Goal: Task Accomplishment & Management: Manage account settings

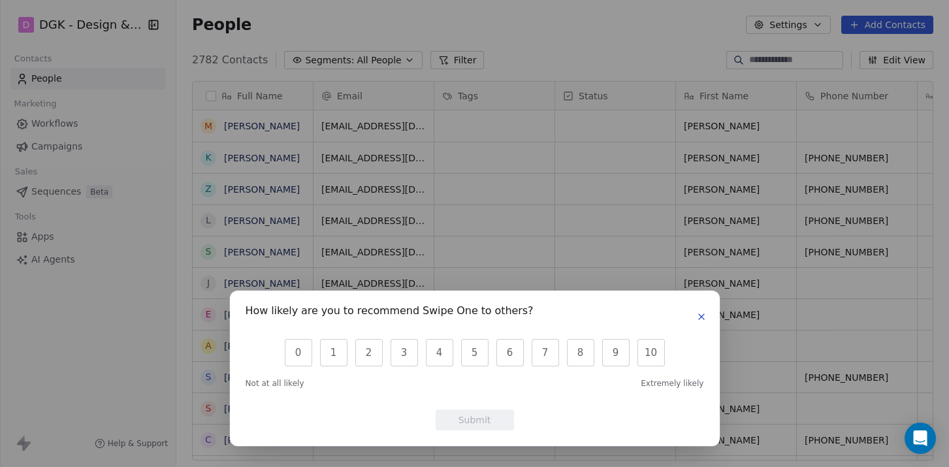
scroll to position [401, 763]
click at [702, 319] on icon "button" at bounding box center [701, 316] width 5 height 5
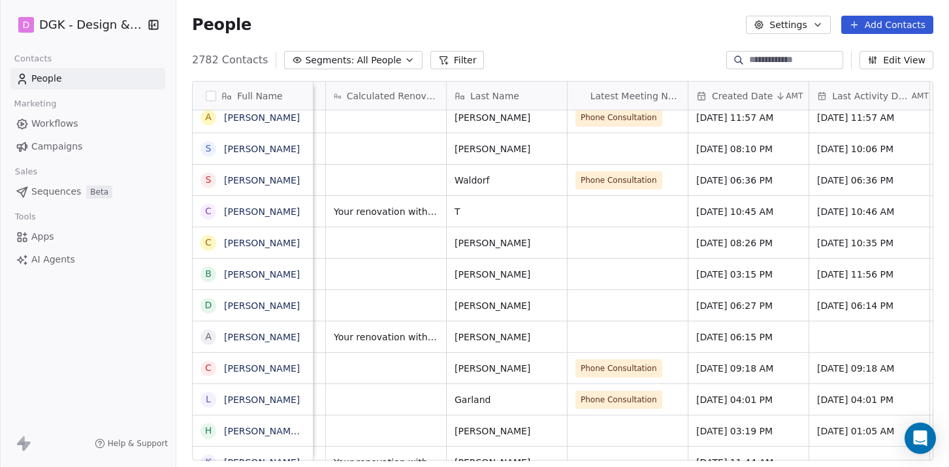
scroll to position [0, 630]
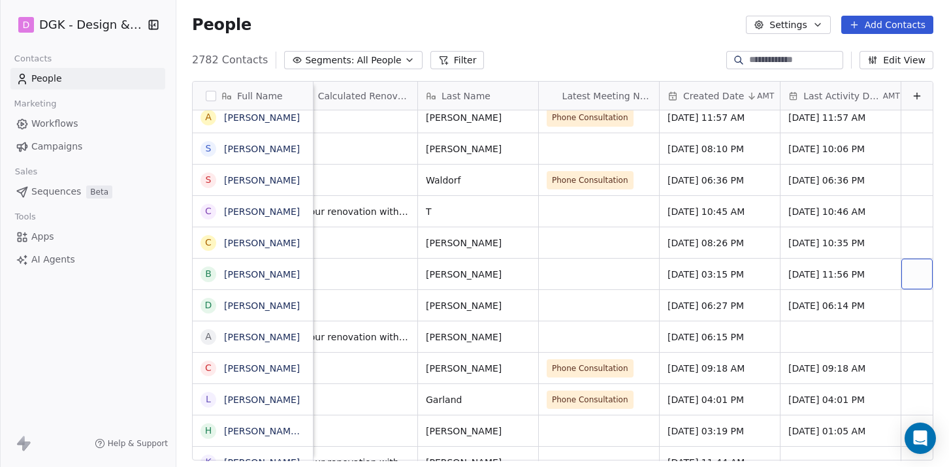
drag, startPoint x: 910, startPoint y: 267, endPoint x: 941, endPoint y: 266, distance: 30.7
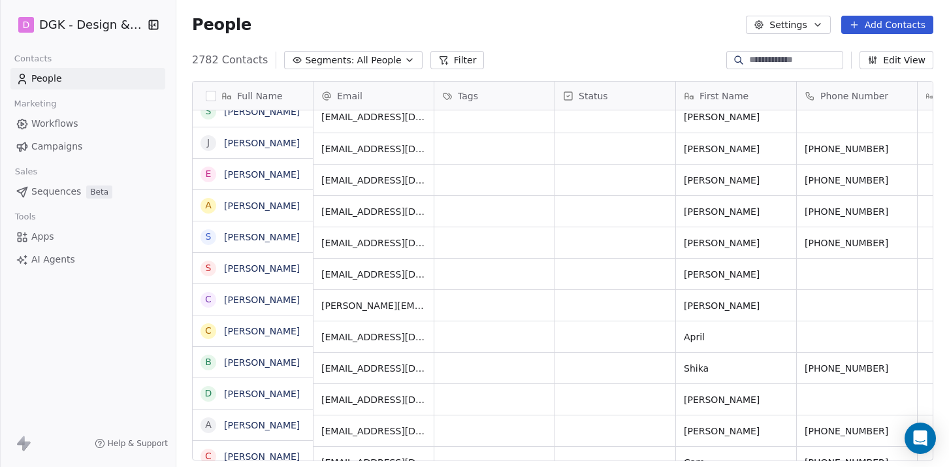
scroll to position [0, 0]
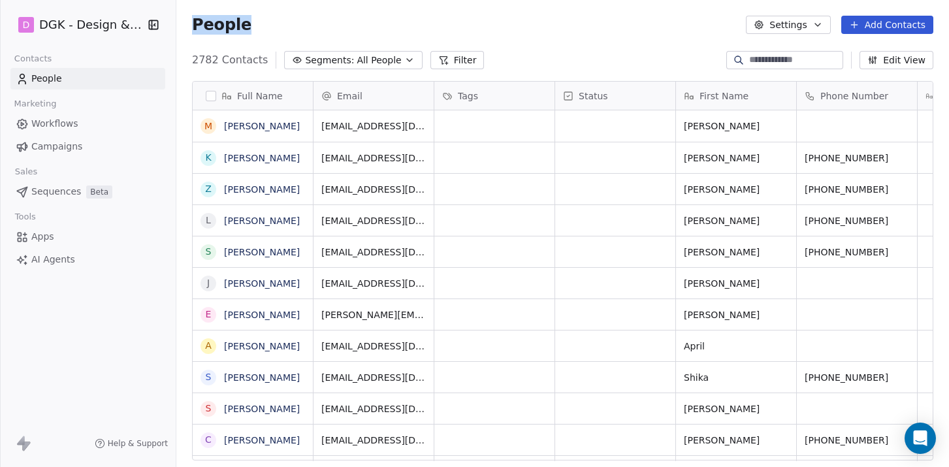
drag, startPoint x: 254, startPoint y: 22, endPoint x: 176, endPoint y: 31, distance: 78.2
click at [176, 31] on div "People Settings Add Contacts" at bounding box center [562, 25] width 773 height 50
click at [272, 12] on div "People Settings Add Contacts" at bounding box center [562, 25] width 773 height 50
click at [599, 27] on div "People Settings Add Contacts" at bounding box center [562, 25] width 741 height 18
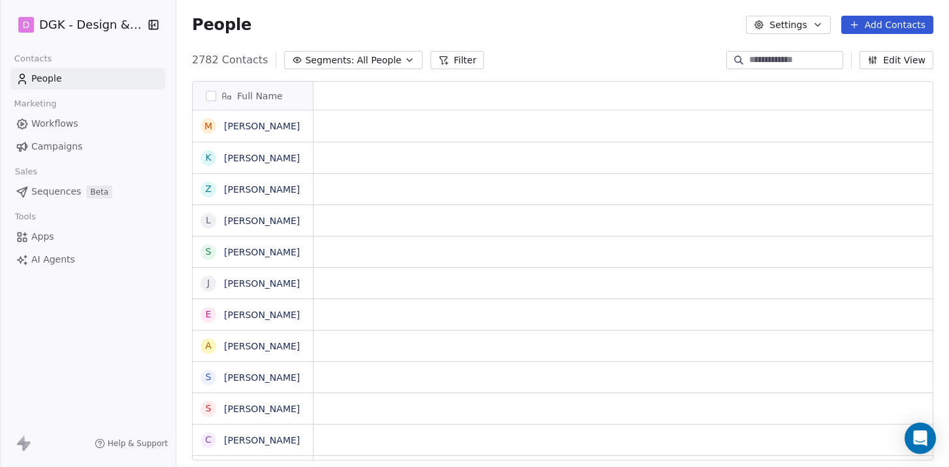
scroll to position [401, 763]
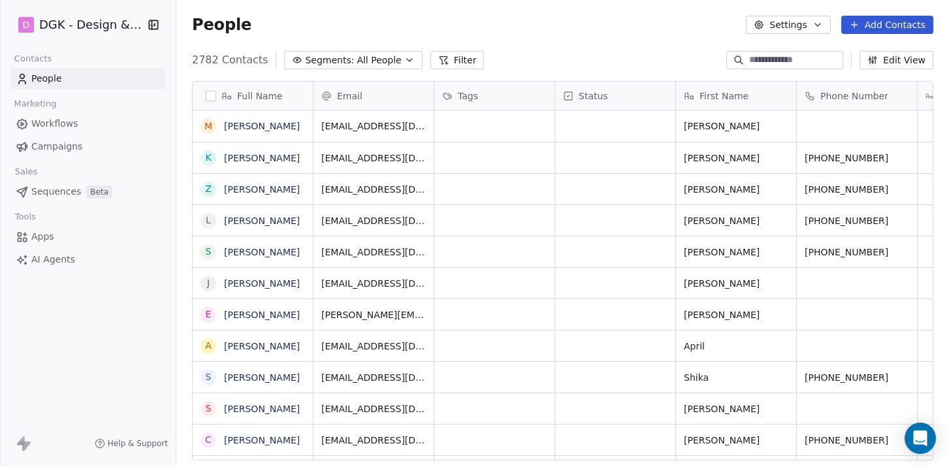
drag, startPoint x: 653, startPoint y: 40, endPoint x: 405, endPoint y: 40, distance: 248.2
click at [405, 40] on div "People Settings Add Contacts" at bounding box center [562, 25] width 773 height 50
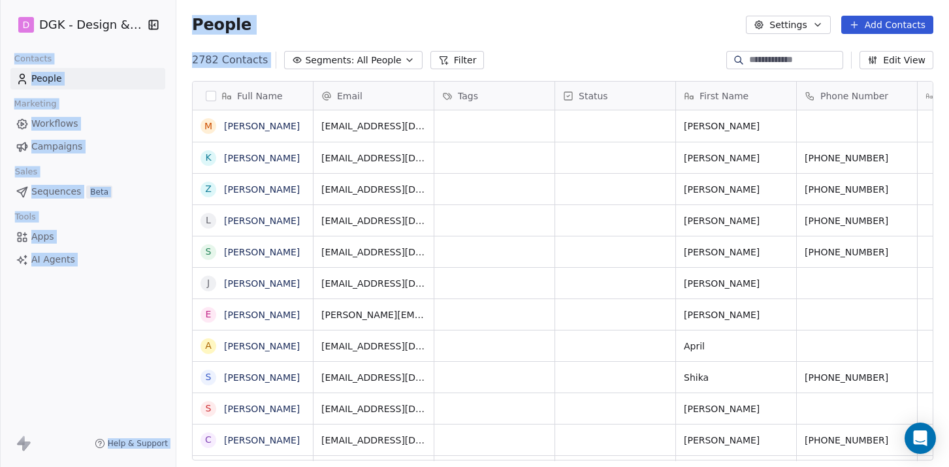
drag, startPoint x: 426, startPoint y: 41, endPoint x: 270, endPoint y: 33, distance: 155.6
click at [104, 0] on html "D DGK - Design & Build Contacts People Marketing Workflows Campaigns Sales Sequ…" at bounding box center [474, 233] width 949 height 467
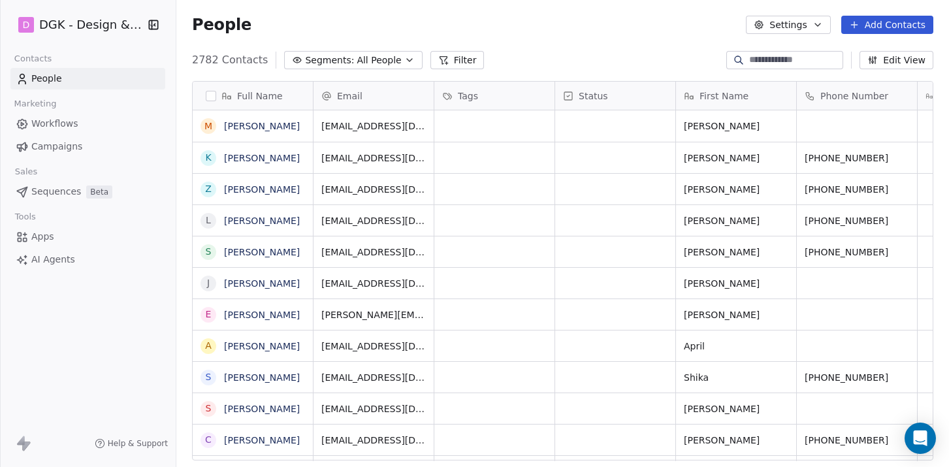
click at [528, 35] on div "People Settings Add Contacts" at bounding box center [562, 25] width 773 height 50
click at [575, 51] on div "2782 Contacts Segments: All People Filter Edit View" at bounding box center [562, 60] width 773 height 21
